Goal: Information Seeking & Learning: Learn about a topic

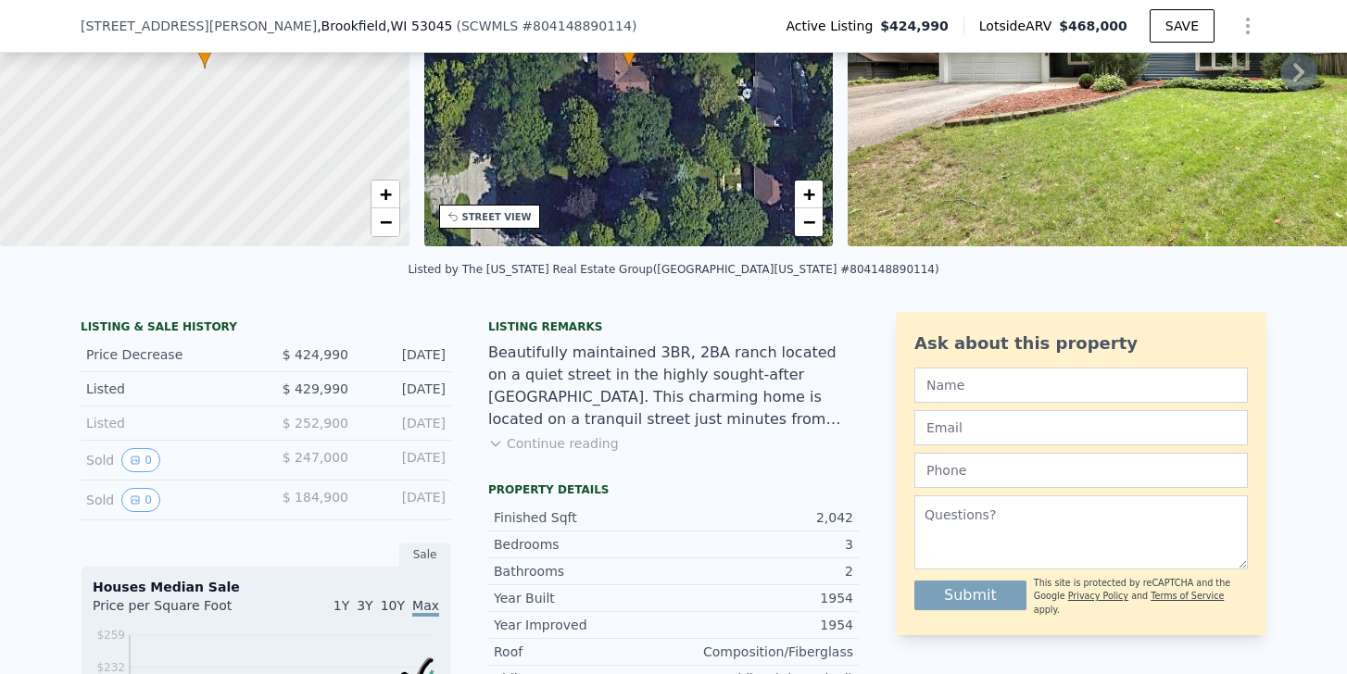
scroll to position [230, 0]
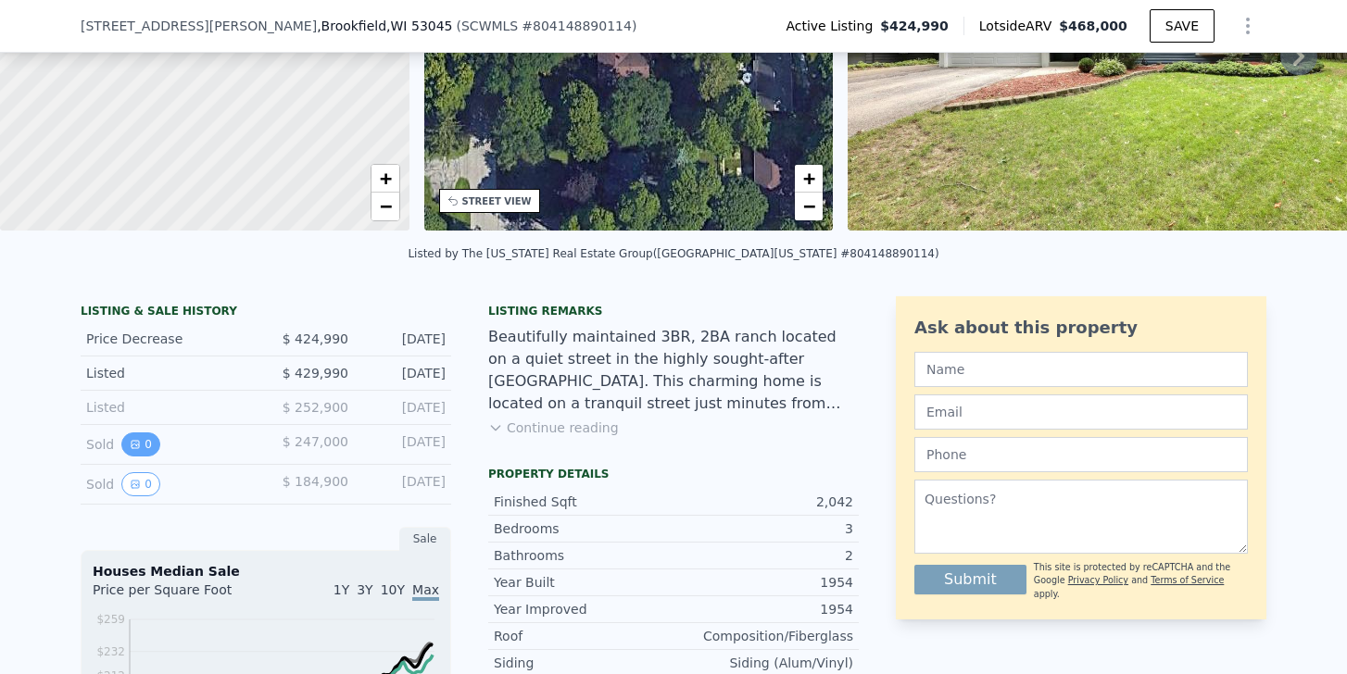
click at [130, 457] on button "0" at bounding box center [140, 445] width 39 height 24
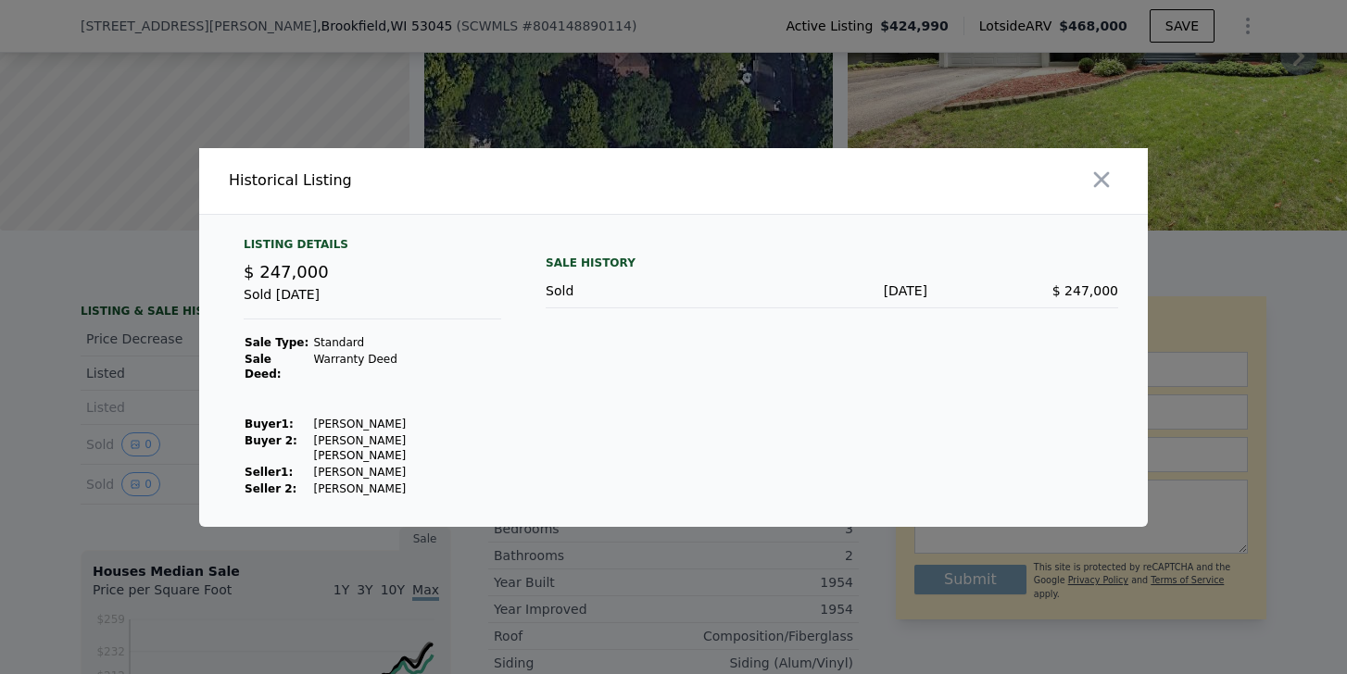
drag, startPoint x: 393, startPoint y: 422, endPoint x: 300, endPoint y: 421, distance: 92.7
click at [300, 421] on tr "Buyer 1 : [PERSON_NAME]" at bounding box center [373, 424] width 258 height 17
click at [422, 405] on td at bounding box center [406, 407] width 189 height 17
click at [104, 359] on div at bounding box center [673, 337] width 1347 height 674
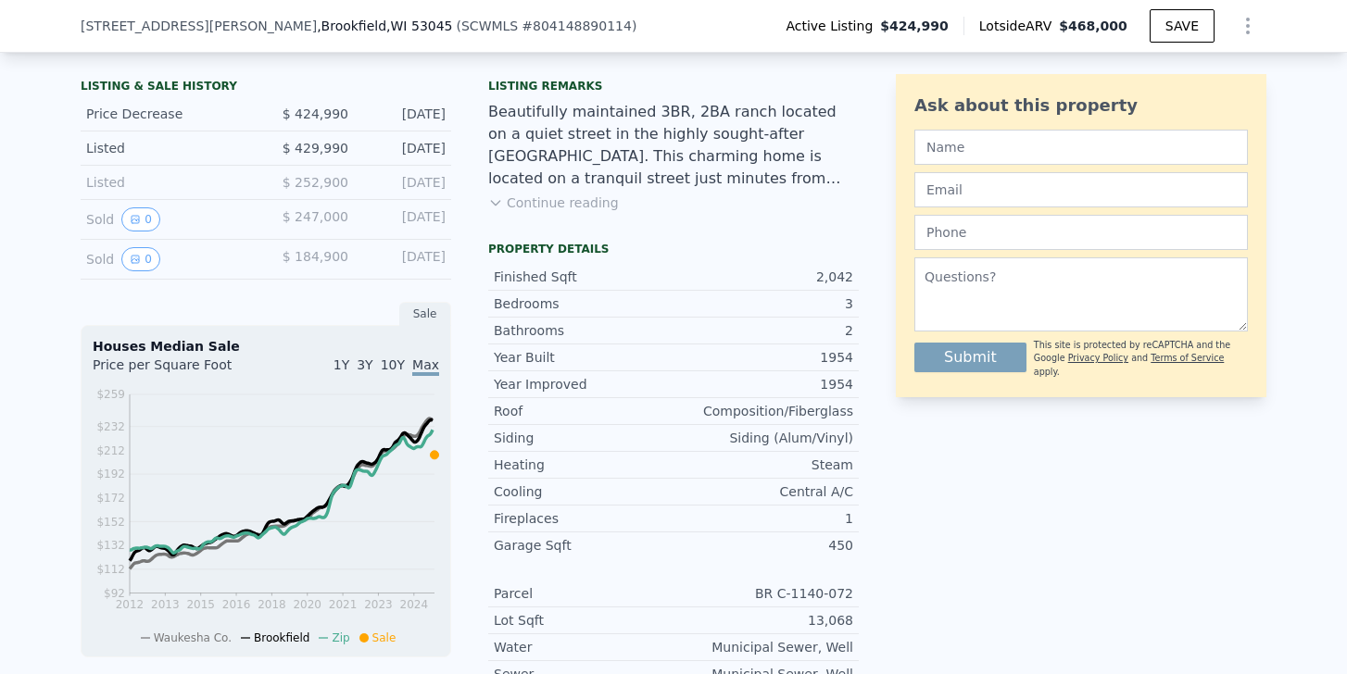
scroll to position [481, 0]
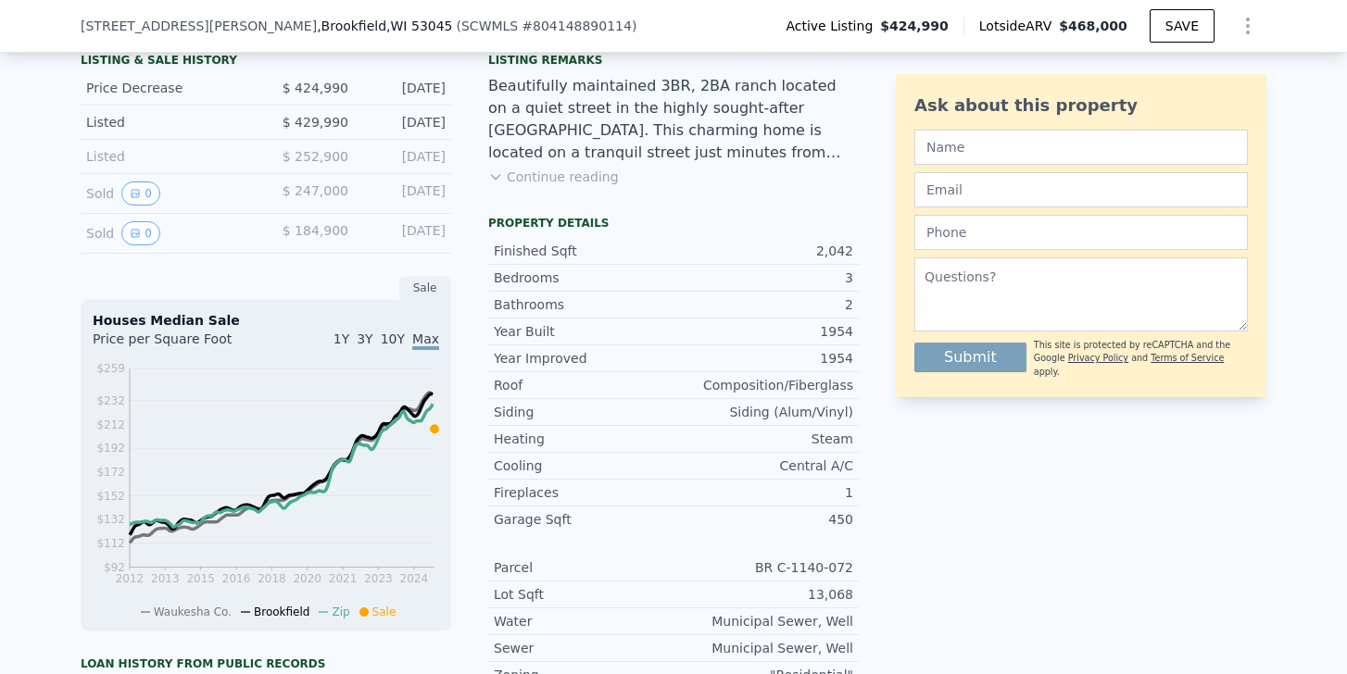
click at [388, 346] on span "10Y" at bounding box center [393, 339] width 24 height 15
click at [418, 346] on span "Max" at bounding box center [425, 339] width 27 height 15
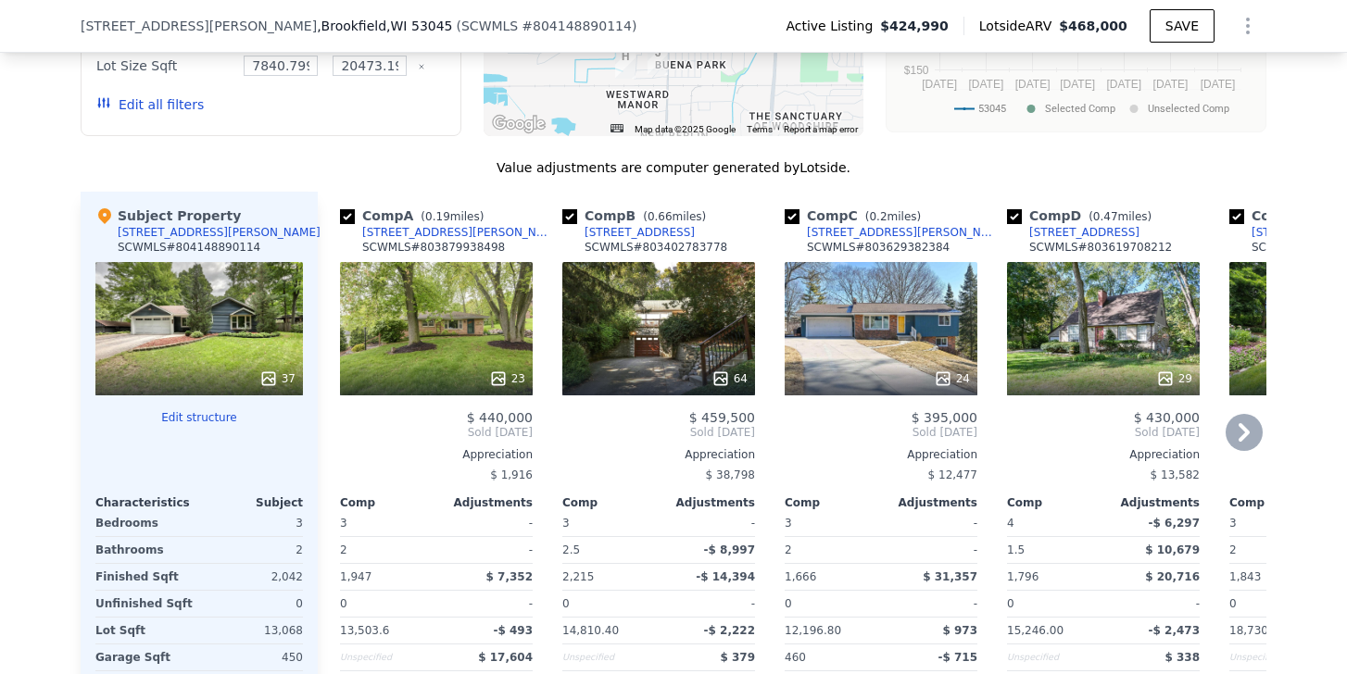
scroll to position [1831, 0]
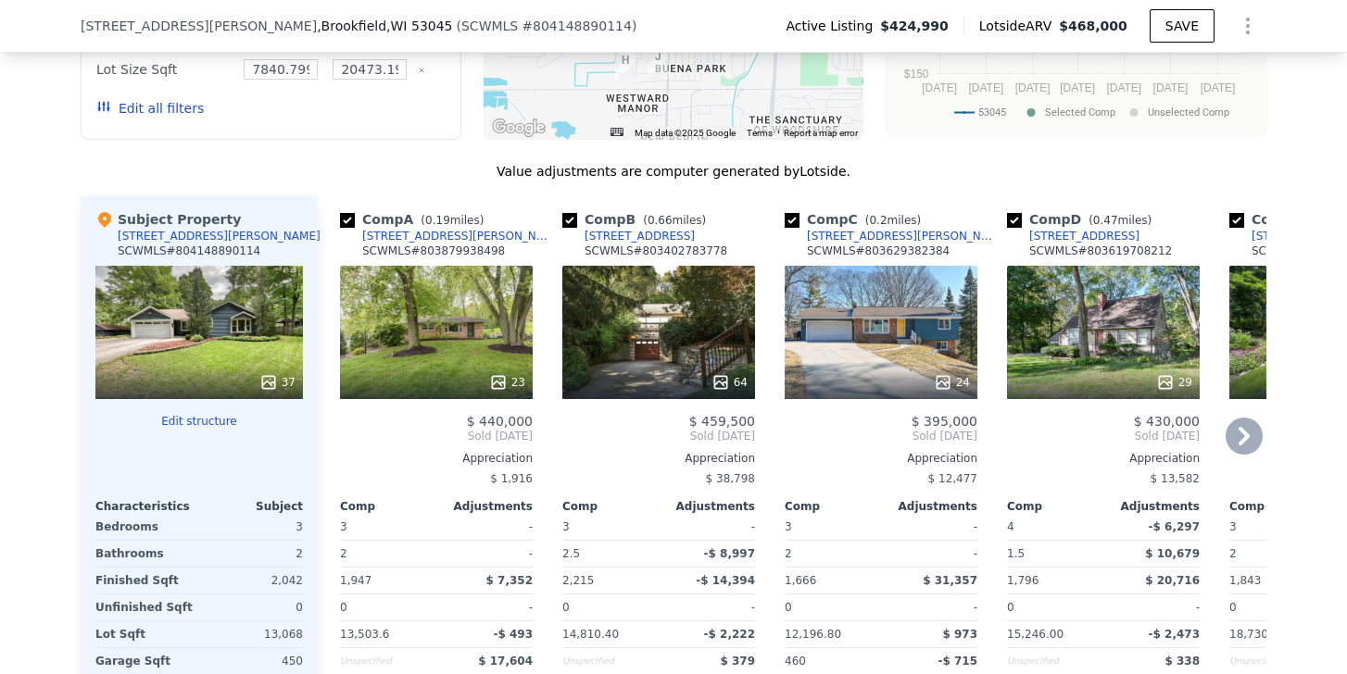
click at [655, 328] on div "64" at bounding box center [658, 332] width 193 height 133
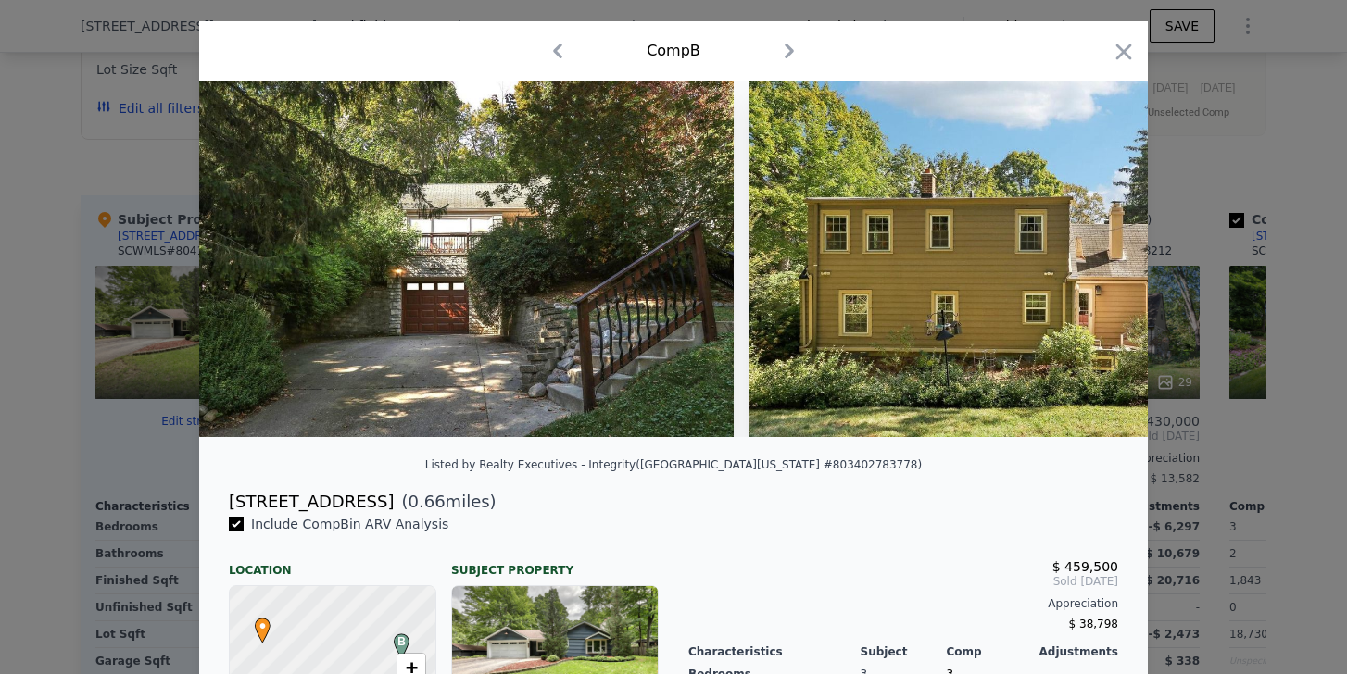
click at [575, 268] on img at bounding box center [466, 260] width 535 height 356
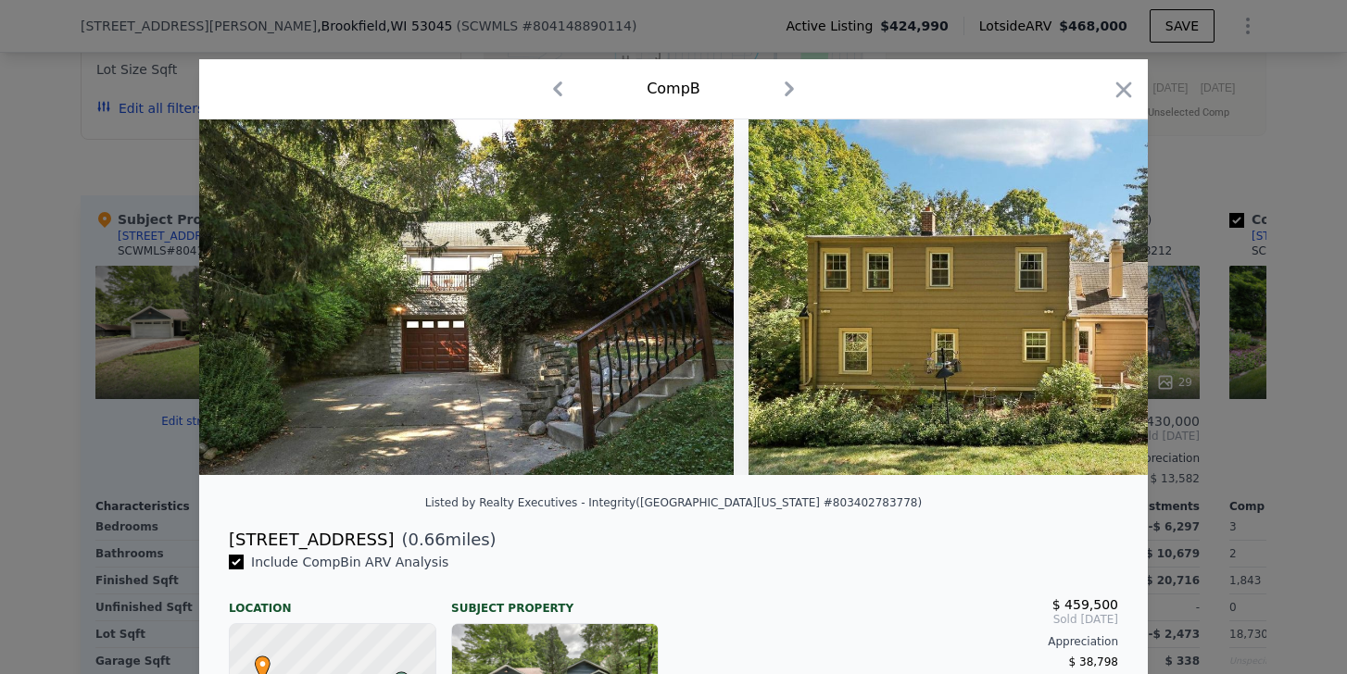
click at [297, 553] on div "[STREET_ADDRESS]" at bounding box center [311, 540] width 165 height 26
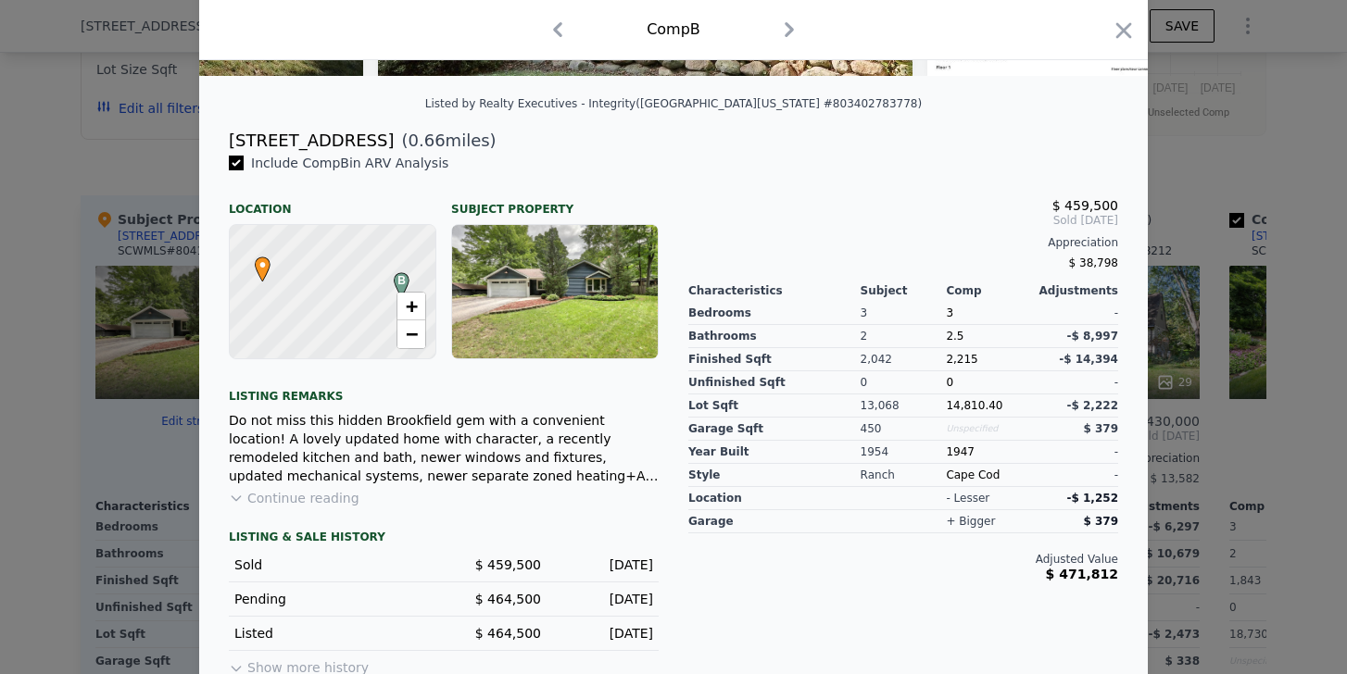
scroll to position [400, 0]
click at [271, 521] on div "LISTING & SALE HISTORY Sold $ 459,500 [DATE] Pending $ 464,500 [DATE] Listed $ …" at bounding box center [444, 593] width 430 height 172
click at [271, 507] on button "Continue reading" at bounding box center [294, 497] width 131 height 19
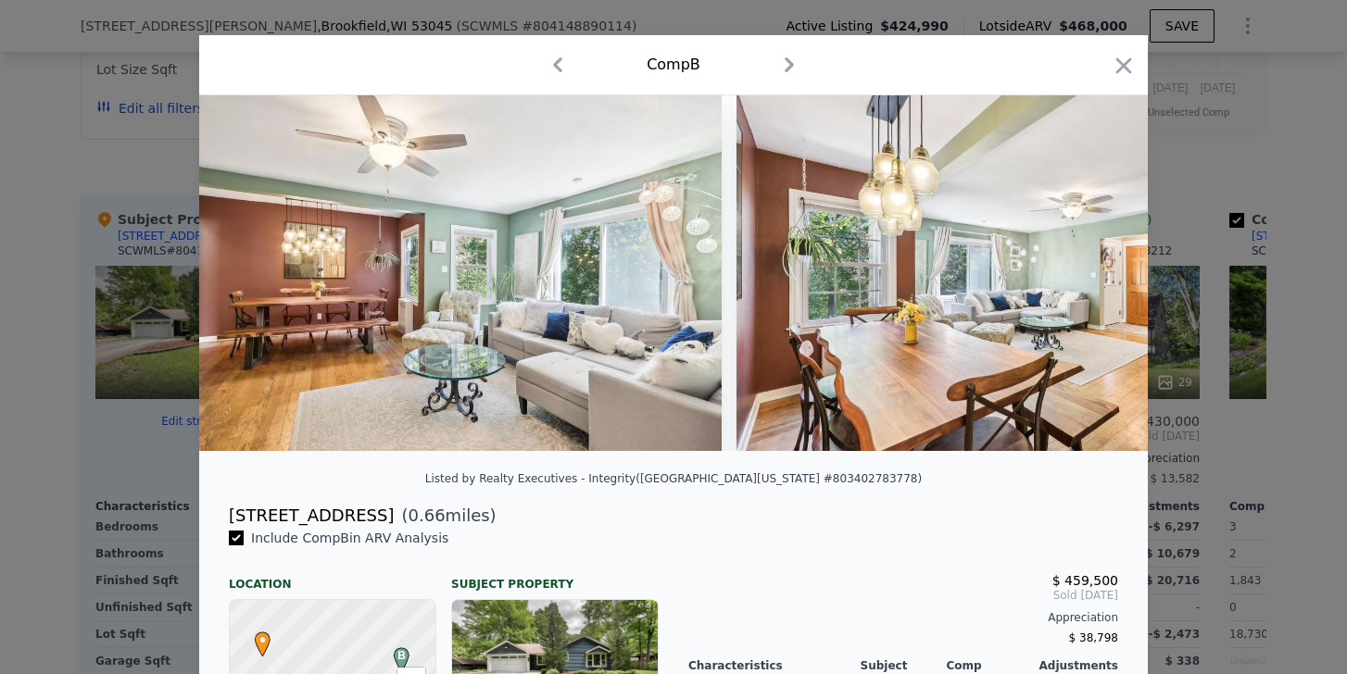
scroll to position [0, 3734]
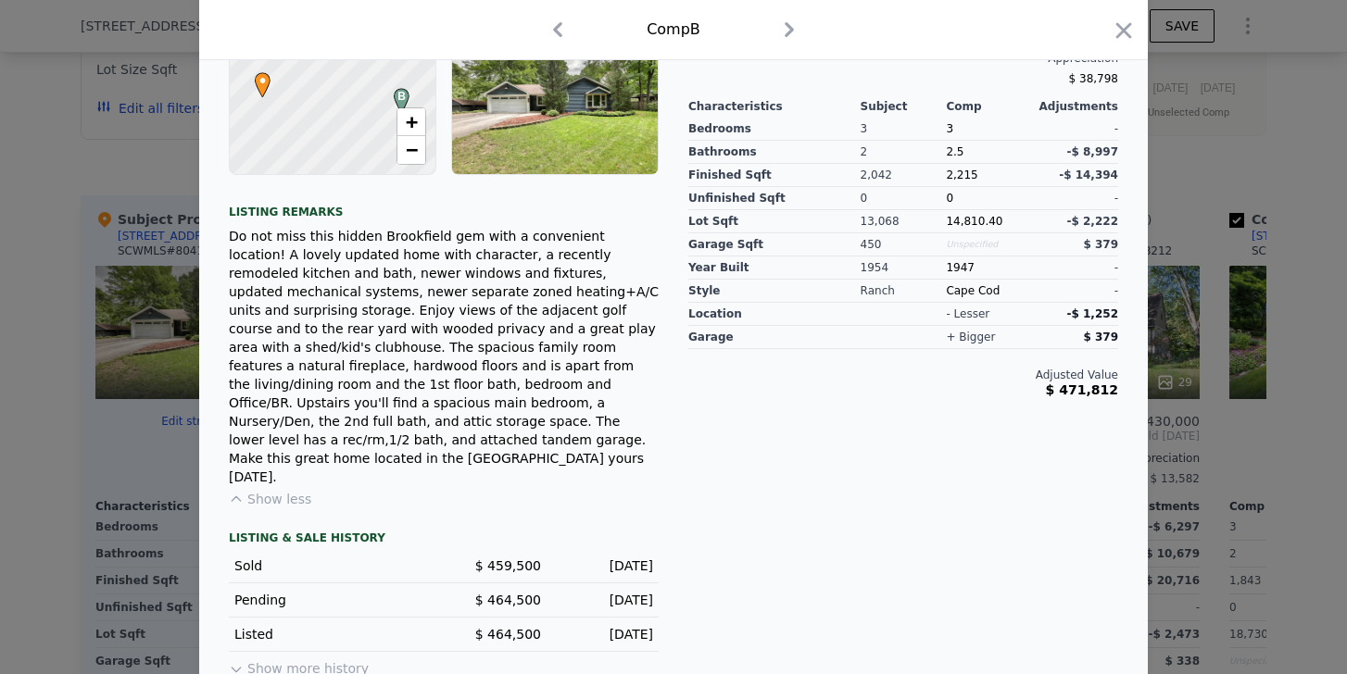
scroll to position [582, 0]
click at [52, 334] on div at bounding box center [673, 337] width 1347 height 674
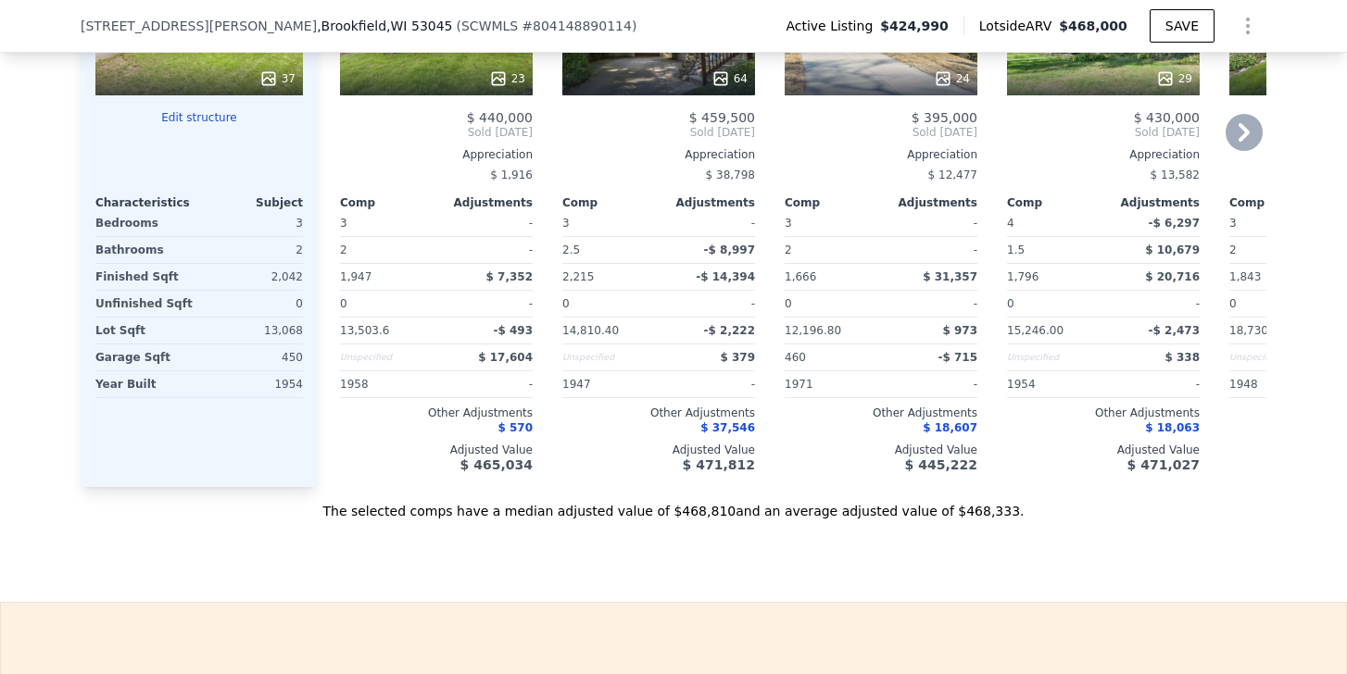
scroll to position [1952, 0]
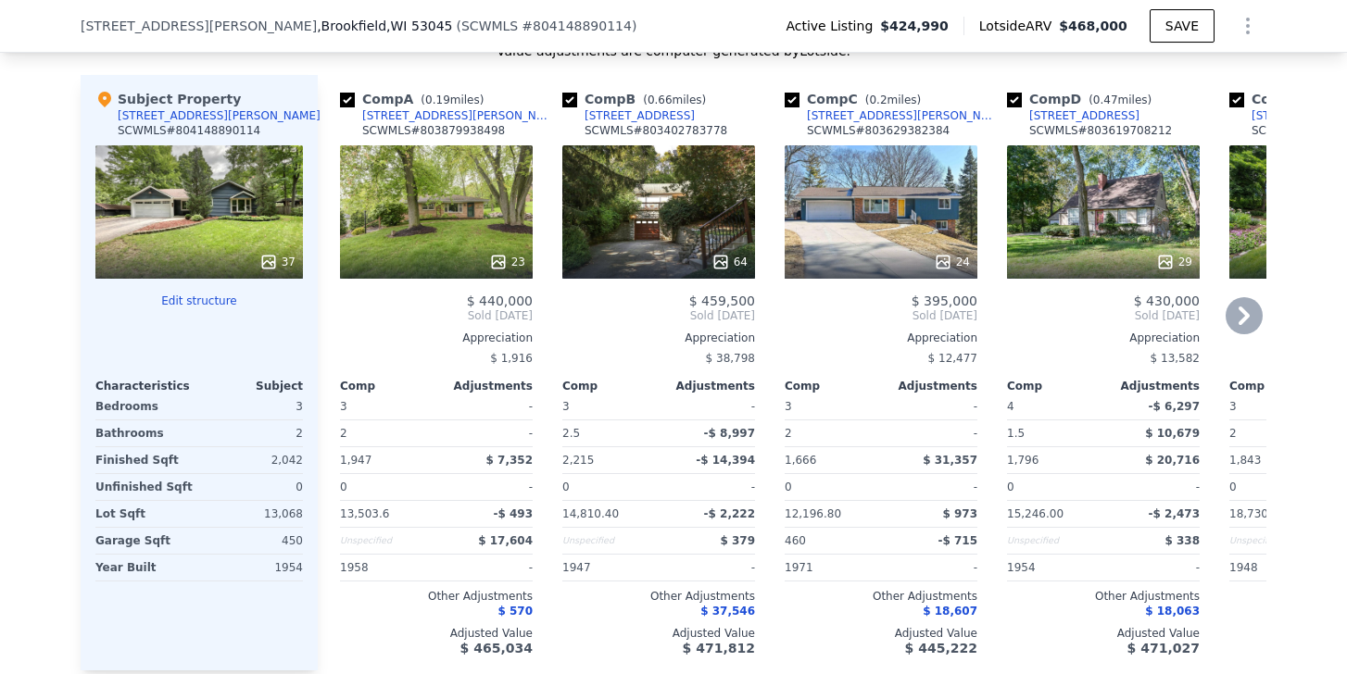
click at [861, 208] on div "24" at bounding box center [881, 211] width 193 height 133
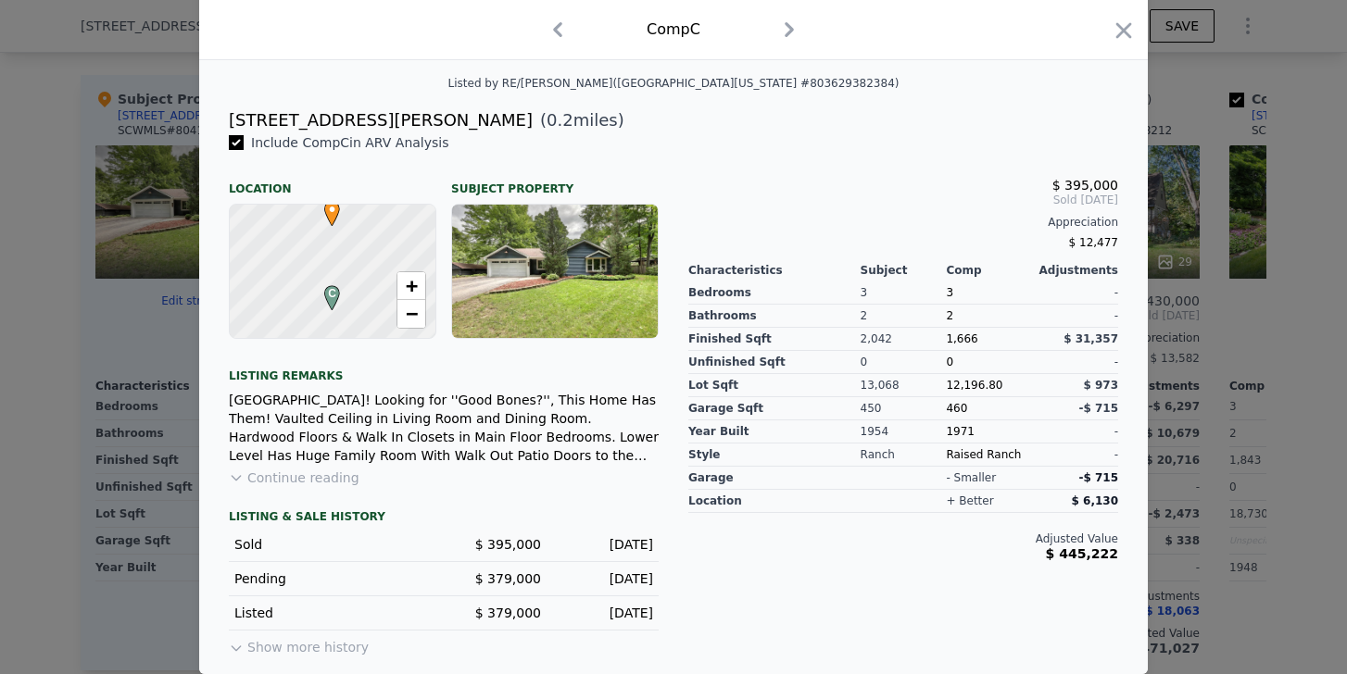
scroll to position [434, 0]
click at [1279, 346] on div at bounding box center [673, 337] width 1347 height 674
